Goal: Task Accomplishment & Management: Use online tool/utility

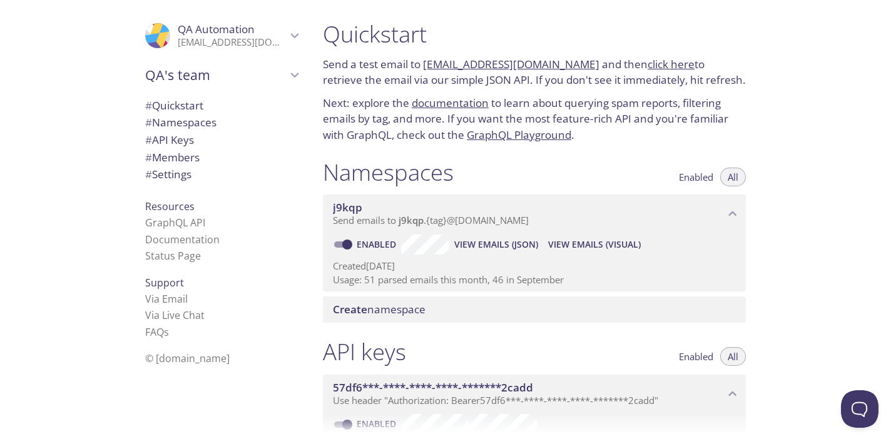
click at [178, 125] on span "# Namespaces" at bounding box center [180, 122] width 71 height 14
click at [196, 126] on span "# Namespaces" at bounding box center [180, 122] width 71 height 14
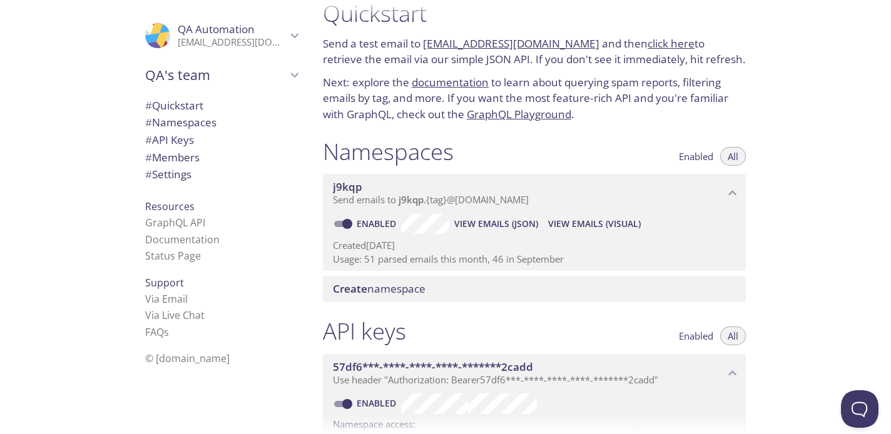
scroll to position [19, 0]
click at [186, 124] on span "# Namespaces" at bounding box center [180, 122] width 71 height 14
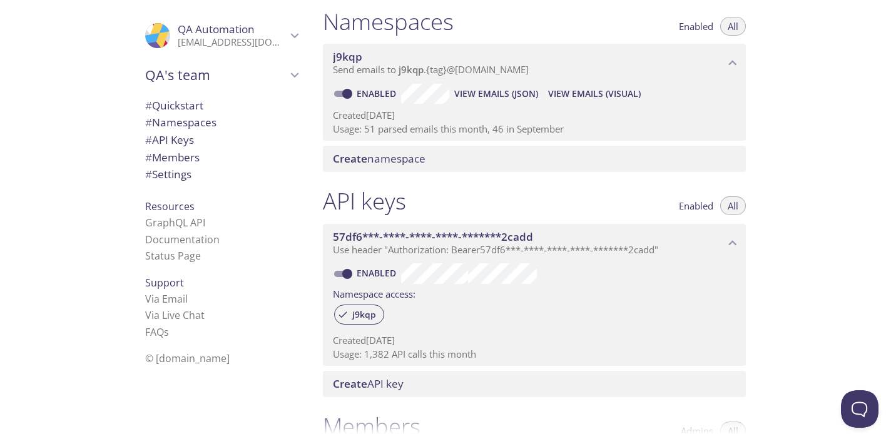
scroll to position [158, 0]
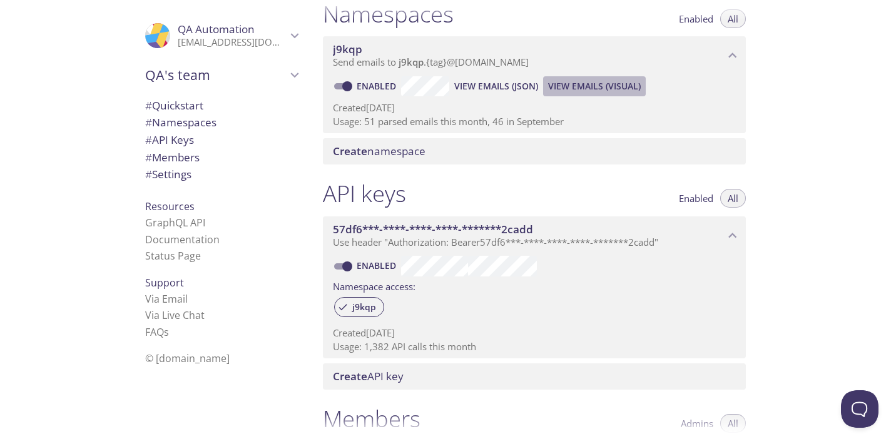
click at [581, 92] on span "View Emails (Visual)" at bounding box center [594, 86] width 93 height 15
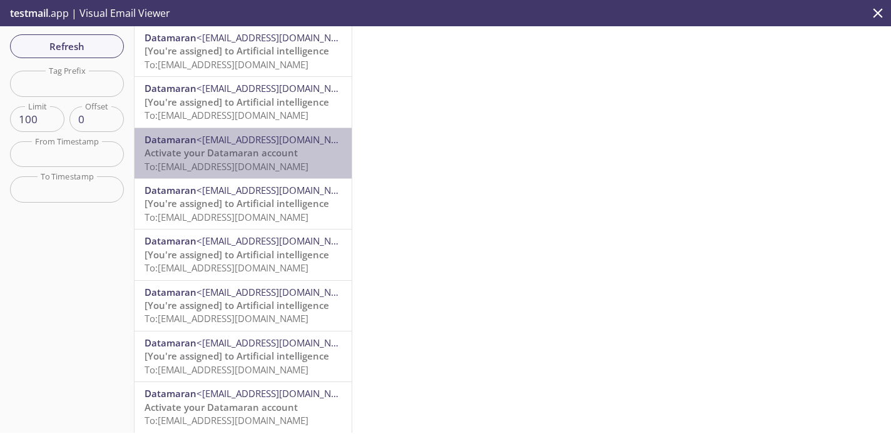
click at [238, 154] on span "Activate your Datamaran account" at bounding box center [221, 152] width 153 height 13
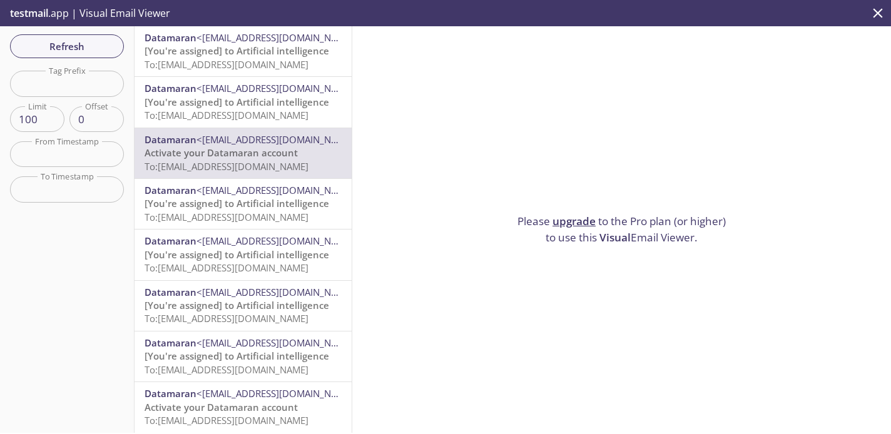
click at [267, 59] on span "To: [EMAIL_ADDRESS][DOMAIN_NAME]" at bounding box center [227, 64] width 164 height 13
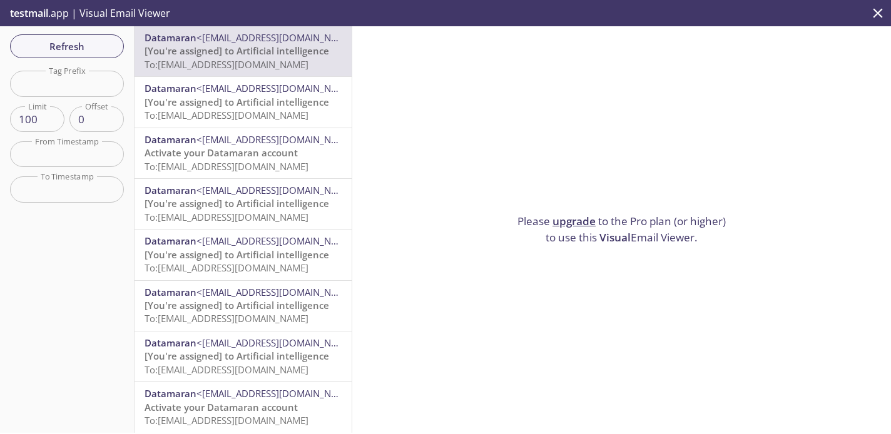
click at [106, 14] on p "testmail .app | Visual Email Viewer" at bounding box center [89, 13] width 178 height 26
